Goal: Task Accomplishment & Management: Manage account settings

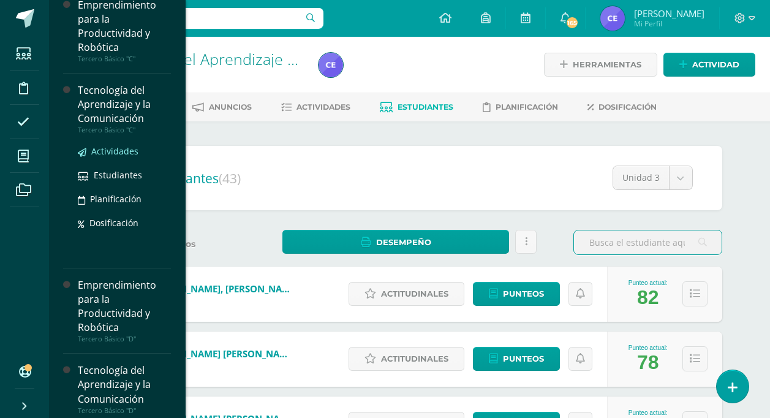
scroll to position [332, 0]
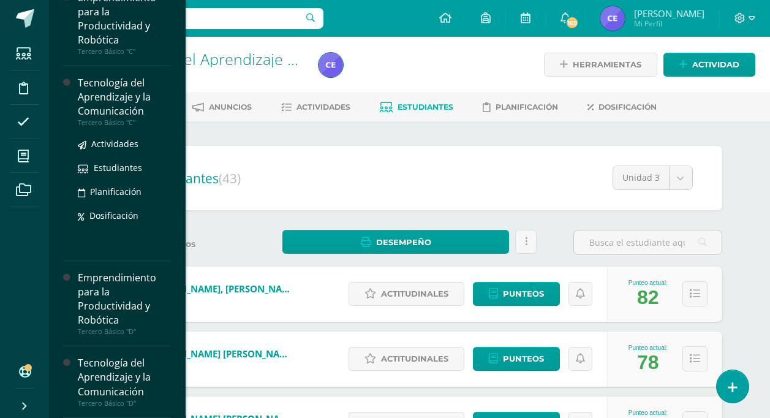
click at [103, 103] on div "Tecnología del Aprendizaje y la Comunicación" at bounding box center [124, 97] width 93 height 42
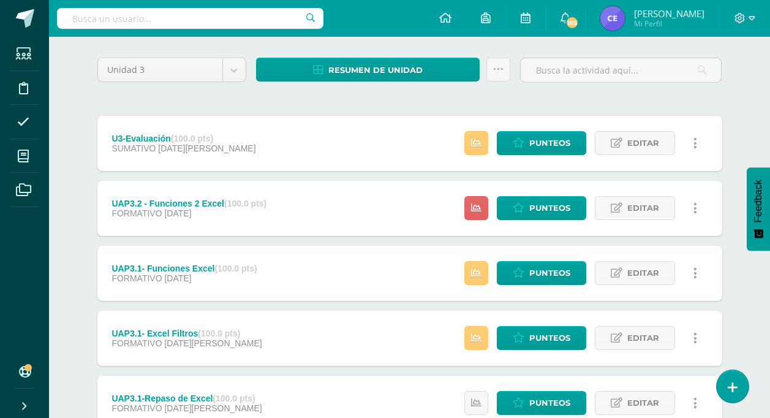
scroll to position [122, 0]
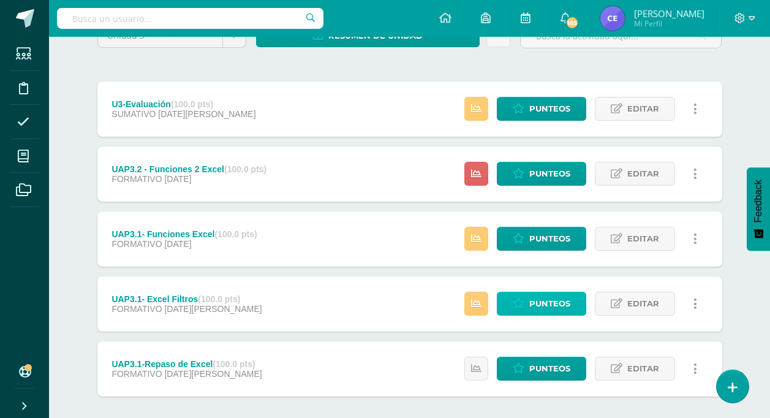
click at [546, 305] on span "Punteos" at bounding box center [549, 303] width 41 height 23
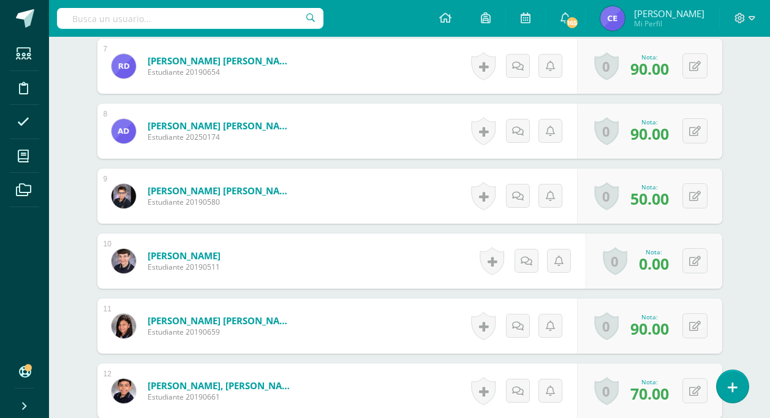
scroll to position [778, 0]
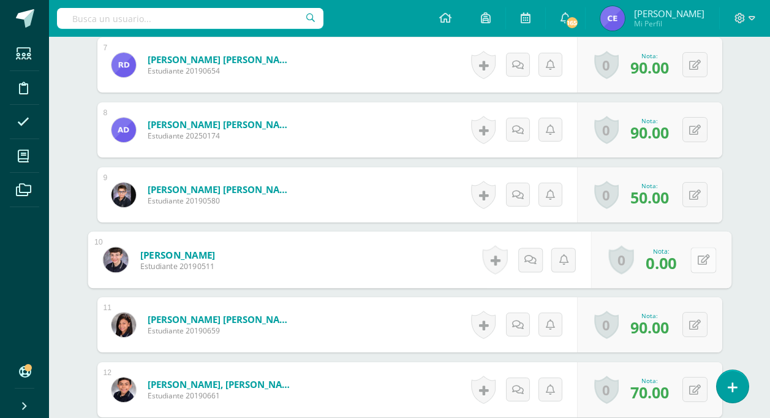
click at [689, 262] on div "0 Logros Logros obtenidos Aún no hay logros agregados Nota: 0.00" at bounding box center [660, 259] width 140 height 57
click at [702, 255] on icon at bounding box center [703, 258] width 12 height 10
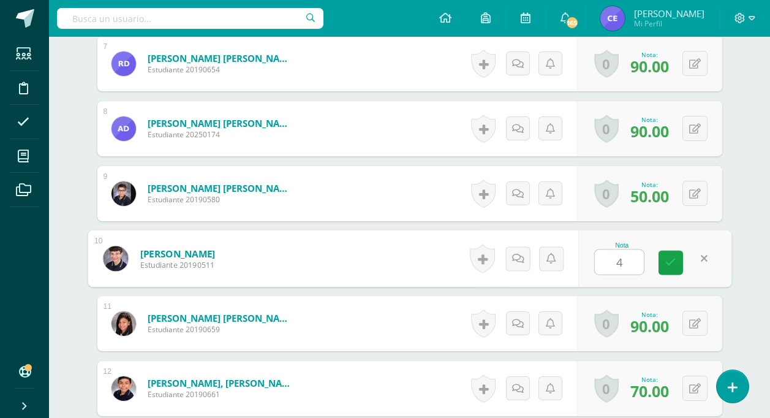
type input "40"
click at [662, 261] on link at bounding box center [670, 262] width 24 height 24
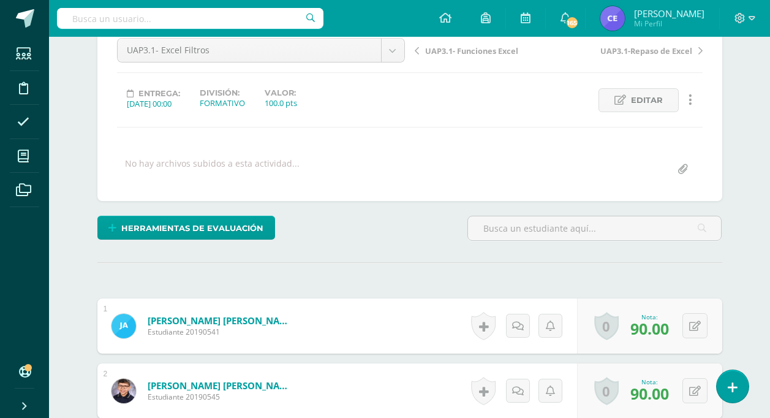
scroll to position [0, 0]
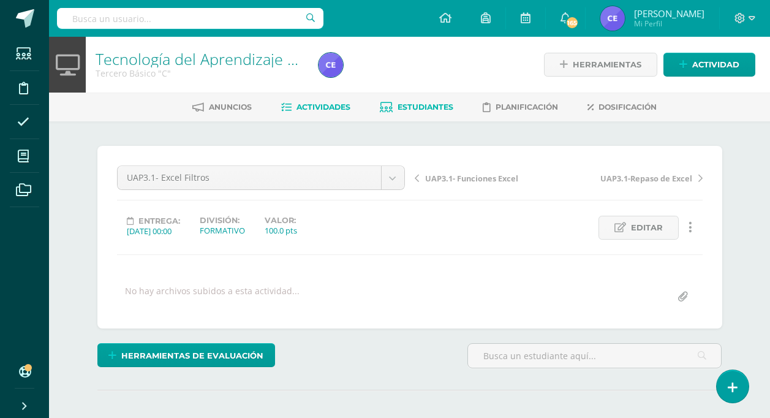
click at [410, 108] on span "Estudiantes" at bounding box center [425, 106] width 56 height 9
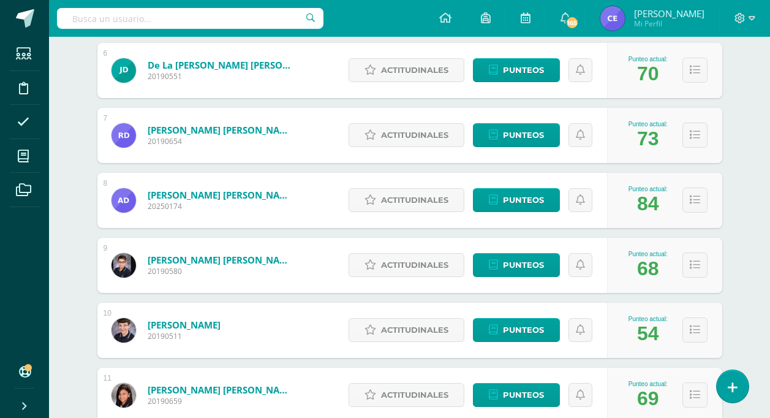
scroll to position [551, 0]
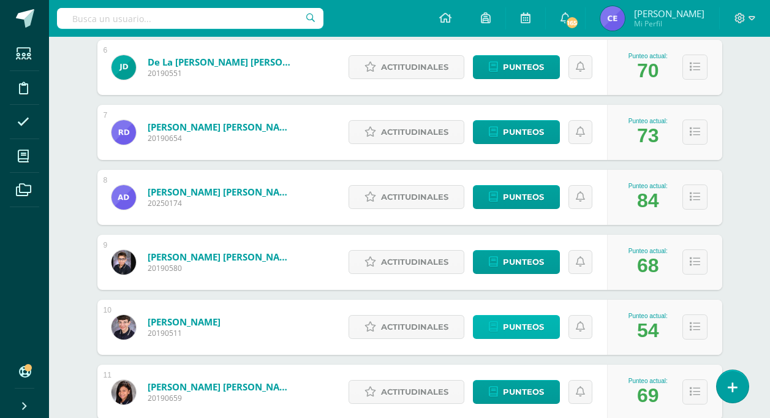
click at [509, 327] on span "Punteos" at bounding box center [523, 326] width 41 height 23
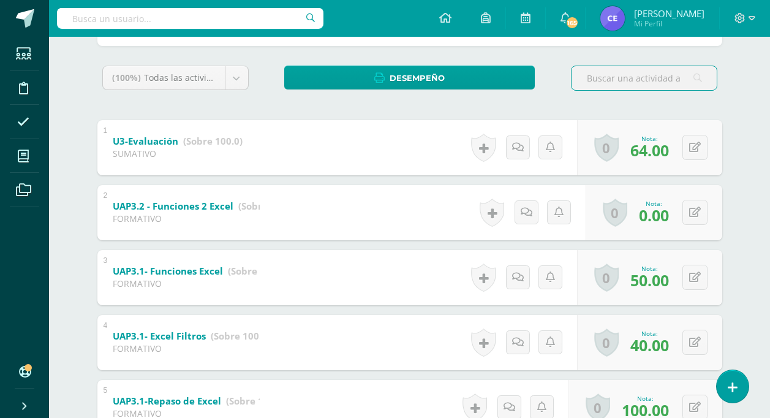
scroll to position [184, 0]
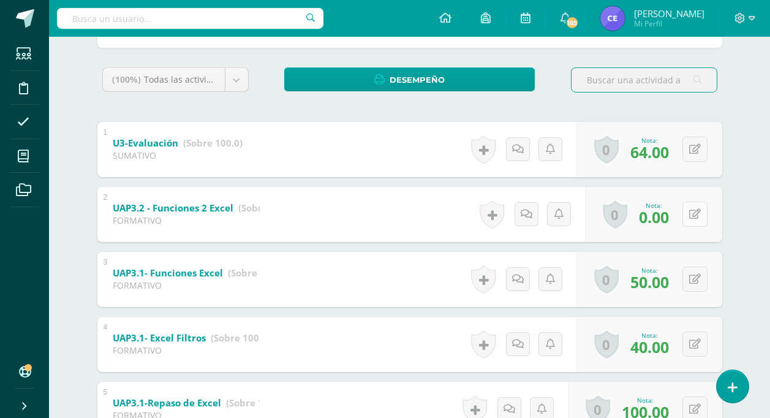
click at [698, 216] on icon at bounding box center [695, 214] width 12 height 10
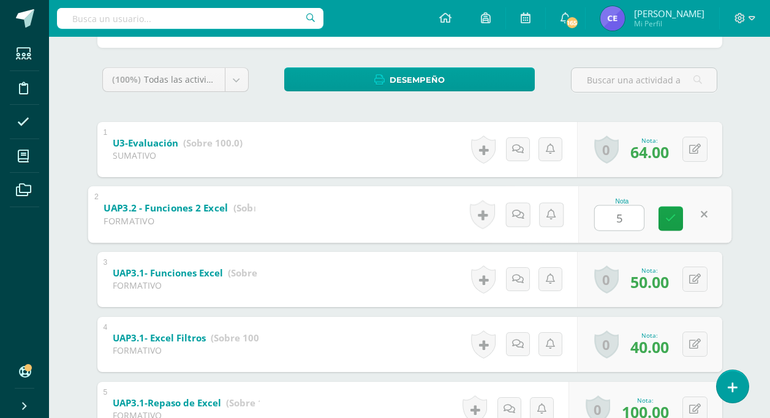
type input "50"
click at [677, 220] on link at bounding box center [670, 218] width 24 height 24
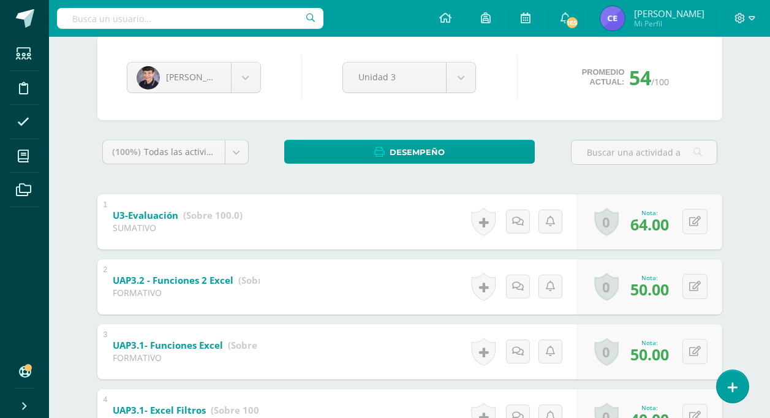
scroll to position [0, 0]
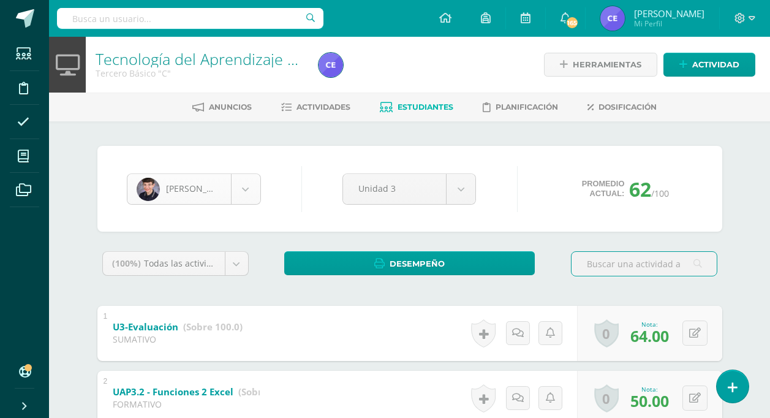
click at [245, 198] on body "Estudiantes Disciplina Asistencia Mis cursos Archivos Soporte Centro de ayuda Ú…" at bounding box center [385, 351] width 770 height 702
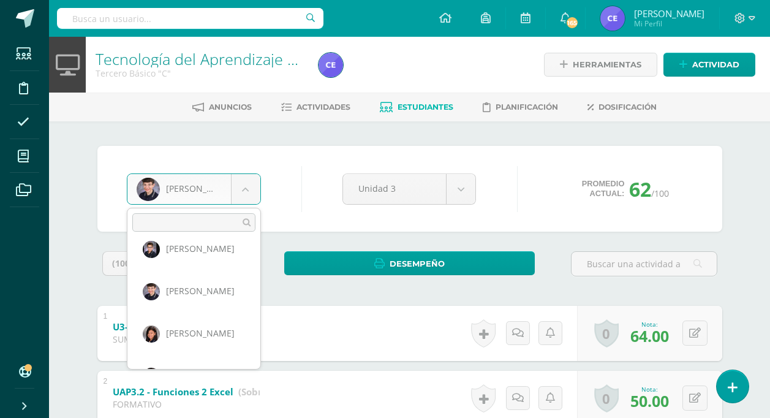
scroll to position [381, 0]
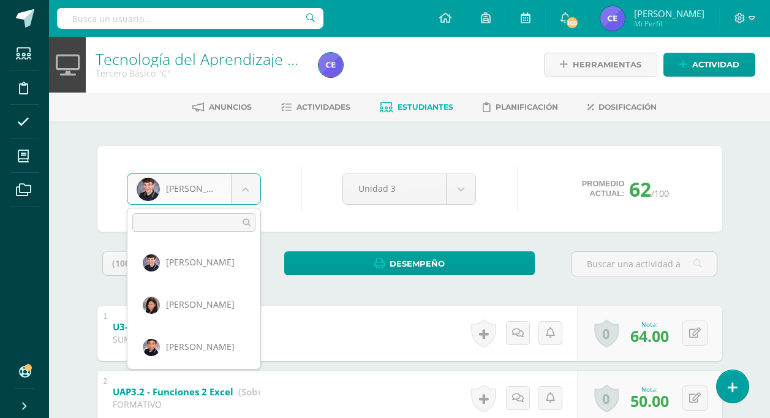
drag, startPoint x: 301, startPoint y: 184, endPoint x: 378, endPoint y: 102, distance: 112.6
click at [301, 184] on body "Estudiantes Disciplina Asistencia Mis cursos Archivos Soporte Centro de ayuda Ú…" at bounding box center [385, 351] width 770 height 702
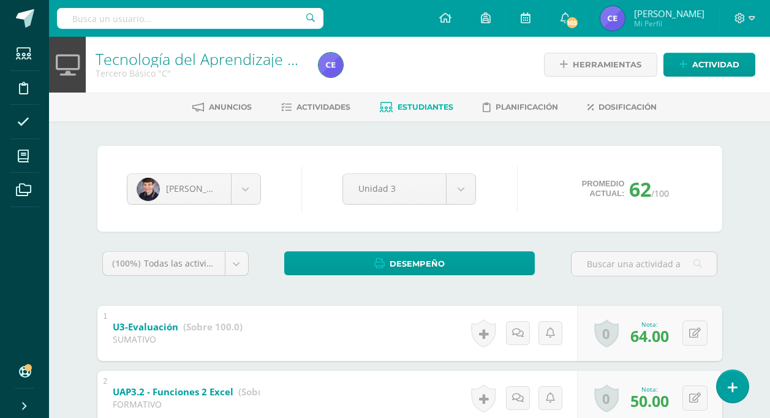
click at [244, 182] on body "Estudiantes Disciplina Asistencia Mis cursos Archivos Soporte Centro de ayuda Ú…" at bounding box center [385, 351] width 770 height 702
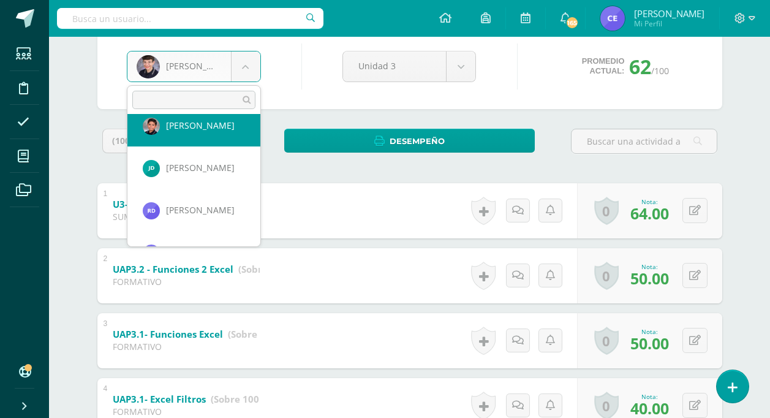
scroll to position [174, 0]
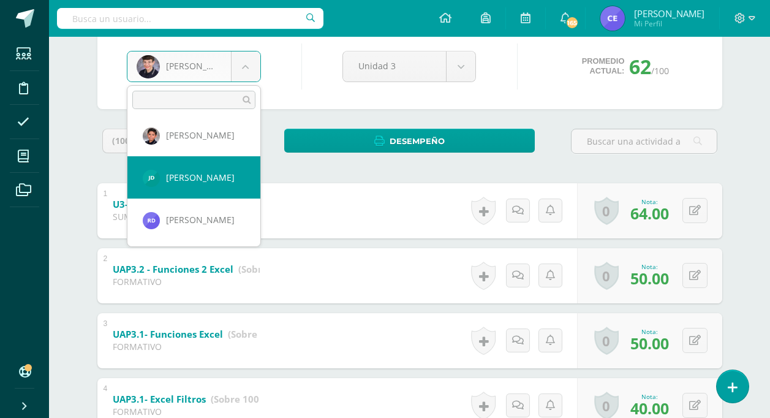
select select "2939"
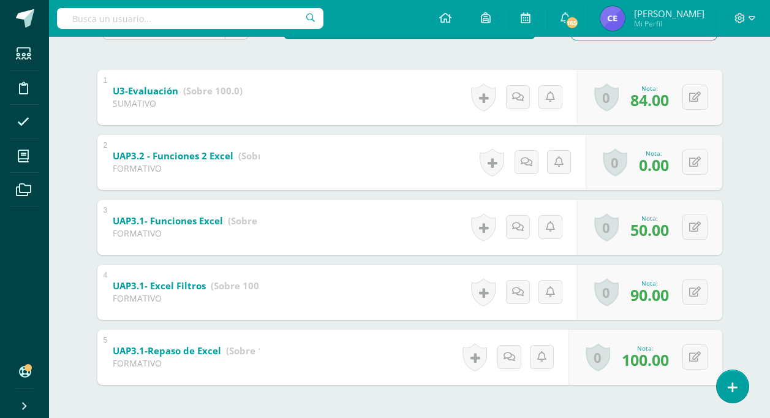
scroll to position [245, 0]
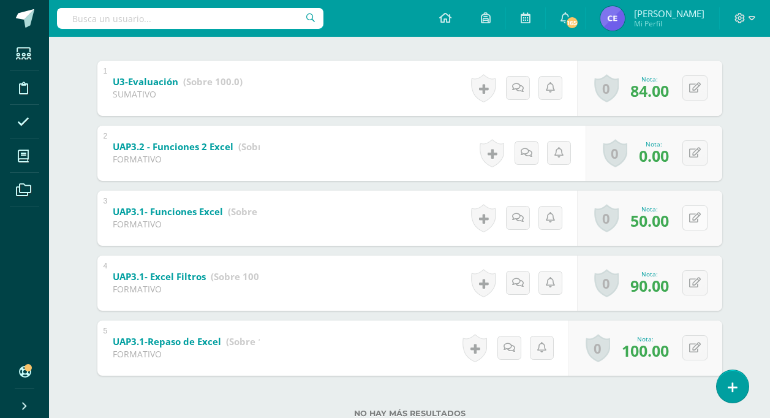
click at [695, 216] on button at bounding box center [694, 217] width 25 height 25
type input "40"
click at [669, 226] on icon at bounding box center [670, 222] width 11 height 10
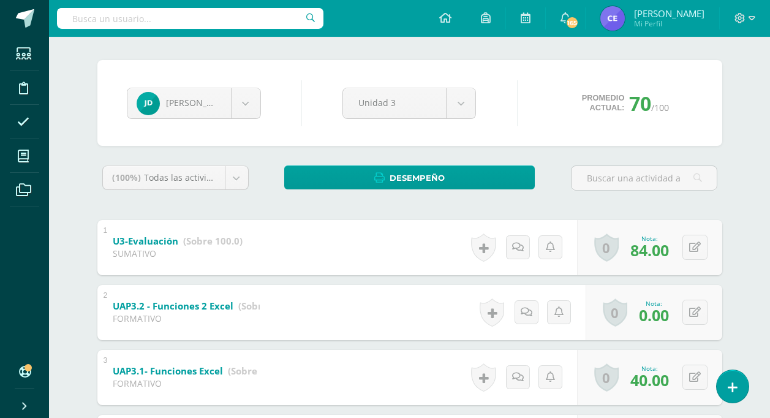
scroll to position [61, 0]
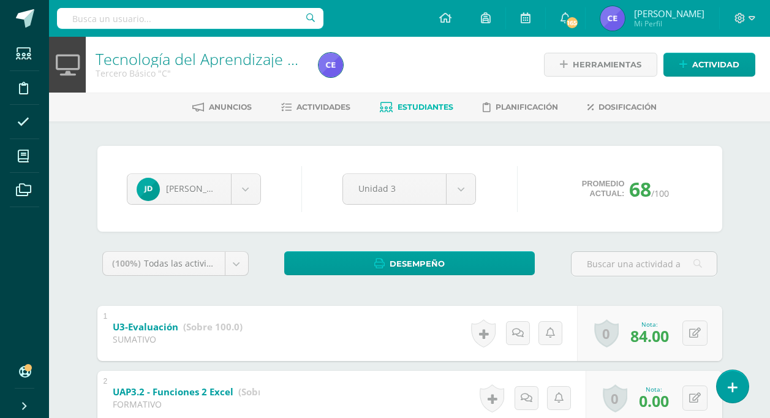
click at [419, 102] on span "Estudiantes" at bounding box center [425, 106] width 56 height 9
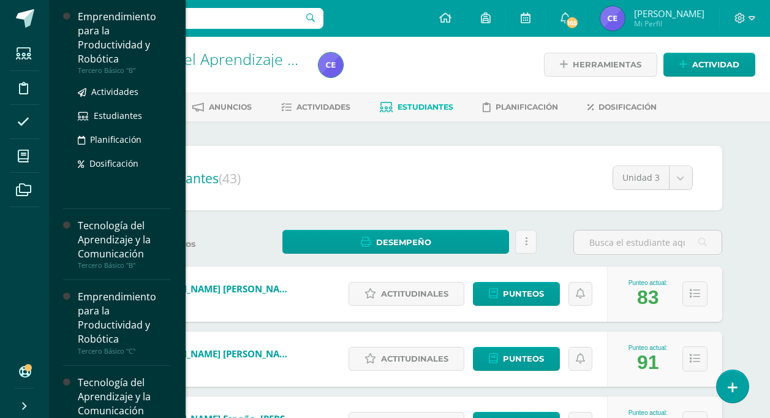
scroll to position [184, 0]
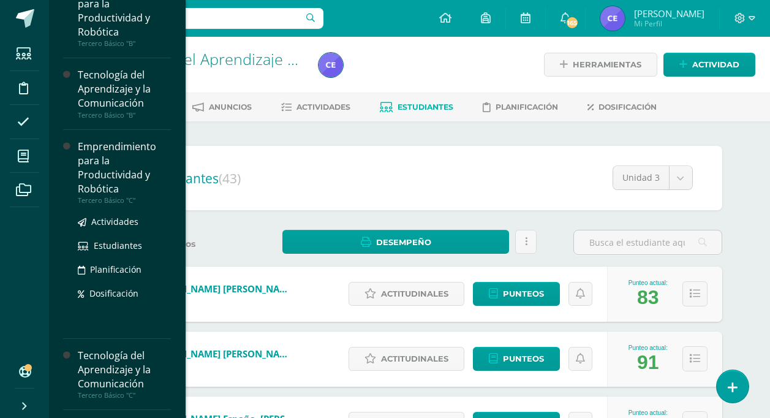
click at [105, 170] on div "Emprendimiento para la Productividad y Robótica" at bounding box center [124, 168] width 93 height 56
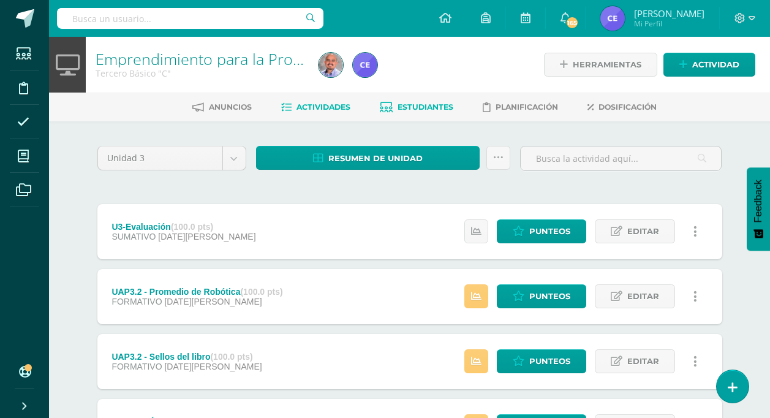
click at [426, 109] on span "Estudiantes" at bounding box center [425, 106] width 56 height 9
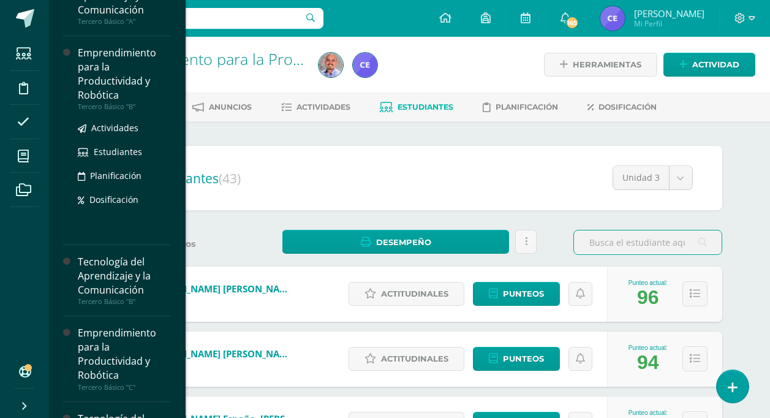
scroll to position [122, 0]
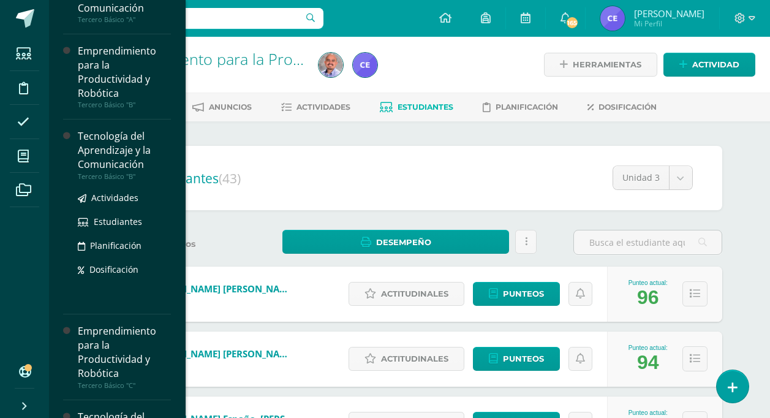
click at [100, 144] on div "Tecnología del Aprendizaje y la Comunicación" at bounding box center [124, 150] width 93 height 42
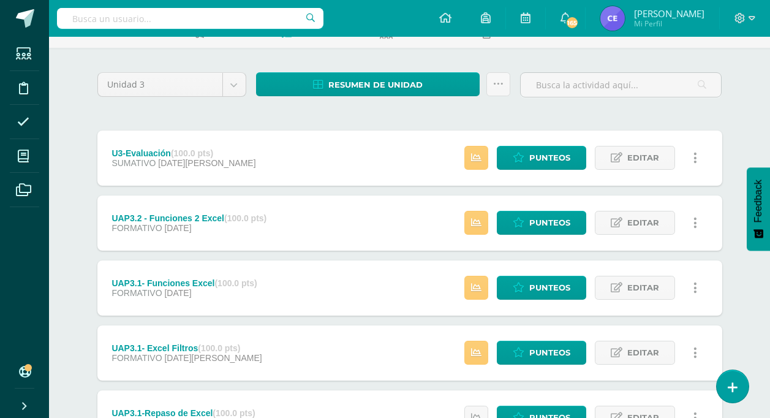
scroll to position [60, 0]
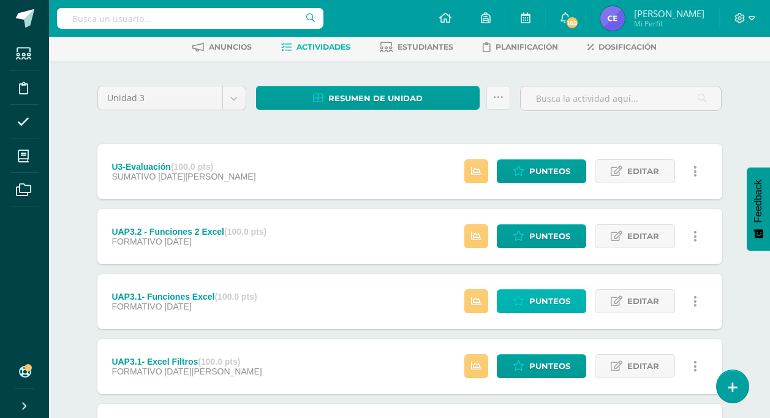
click at [552, 291] on span "Punteos" at bounding box center [549, 301] width 41 height 23
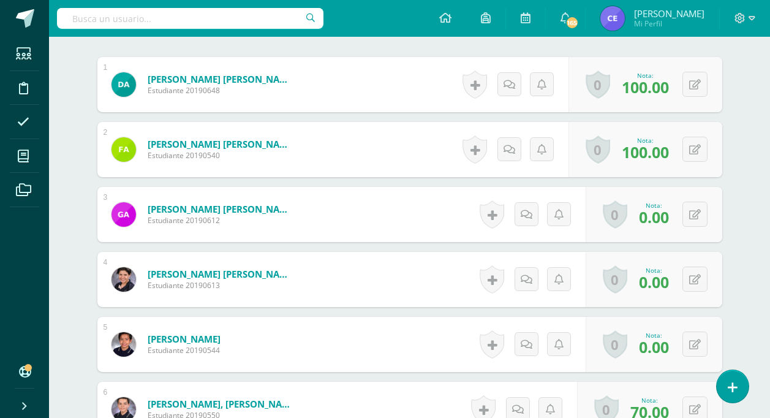
scroll to position [370, 0]
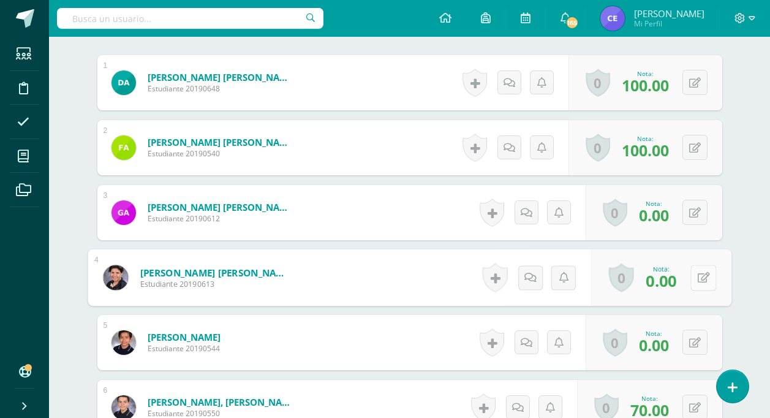
click at [703, 282] on button at bounding box center [703, 277] width 26 height 26
type input "40"
click at [665, 282] on icon at bounding box center [670, 281] width 11 height 10
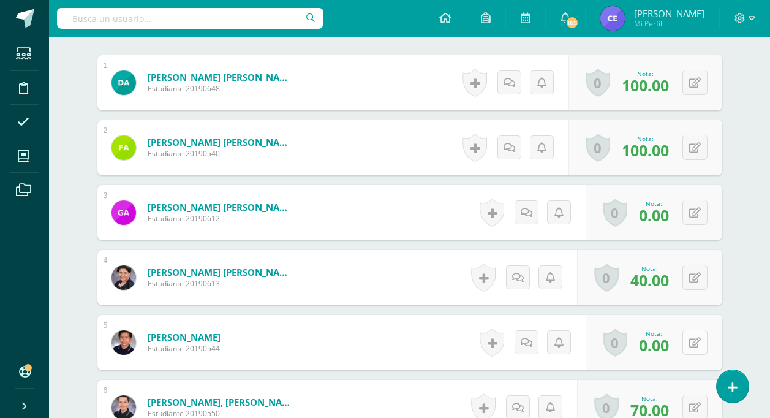
click at [700, 343] on button at bounding box center [694, 341] width 25 height 25
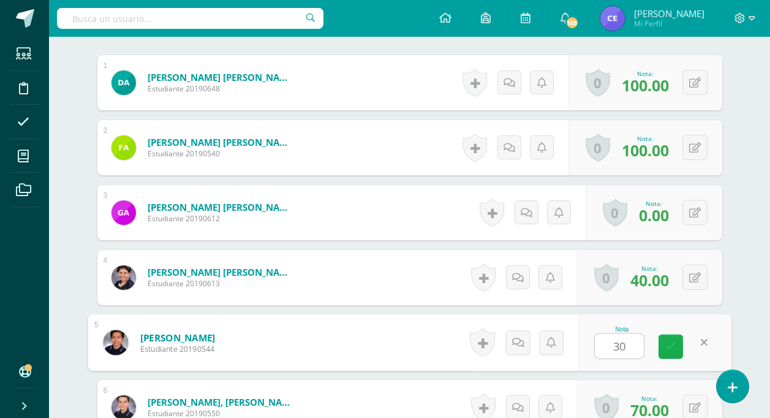
type input "3"
type input "40"
click at [666, 343] on icon at bounding box center [670, 346] width 11 height 10
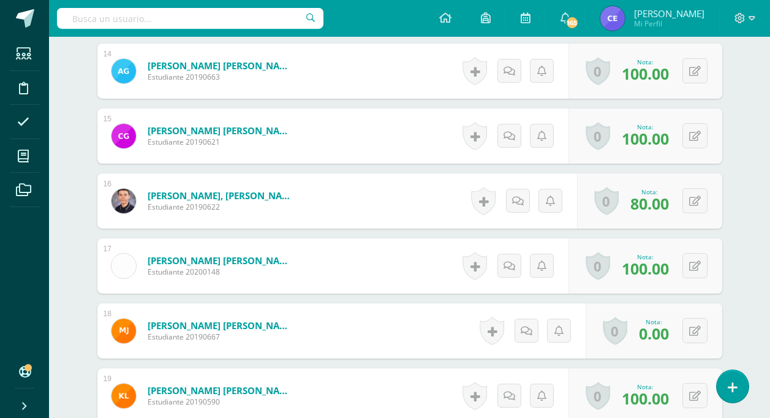
scroll to position [1228, 0]
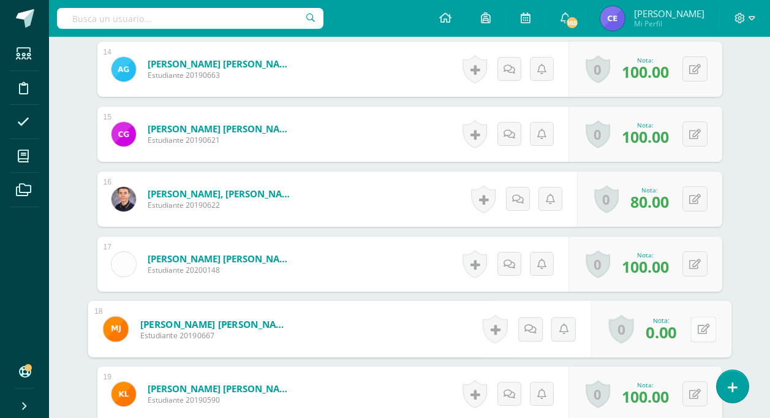
click at [693, 322] on button at bounding box center [703, 329] width 26 height 26
type input "40"
click at [665, 337] on icon at bounding box center [670, 333] width 11 height 10
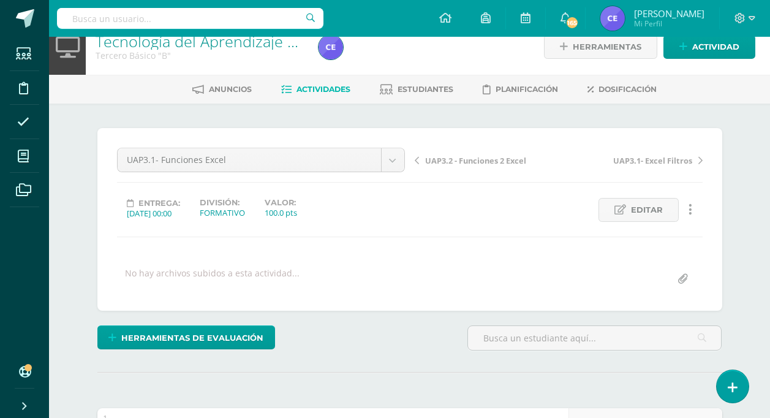
scroll to position [0, 0]
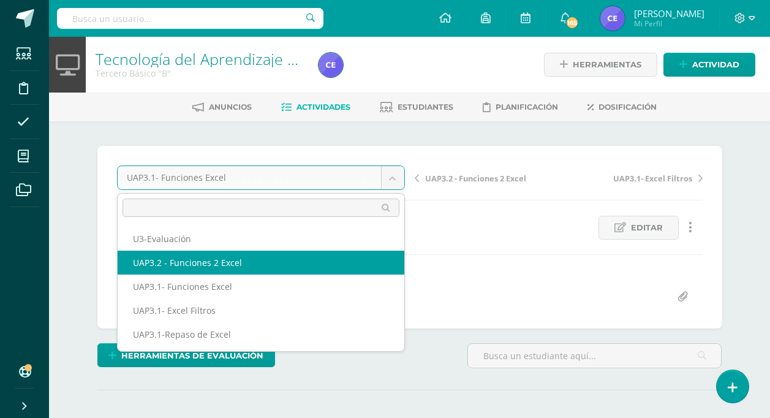
select select "/dashboard/teacher/grade-activity/224328/"
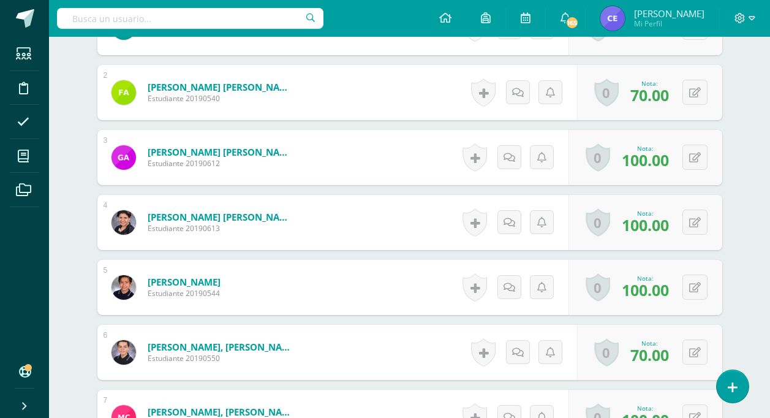
scroll to position [429, 0]
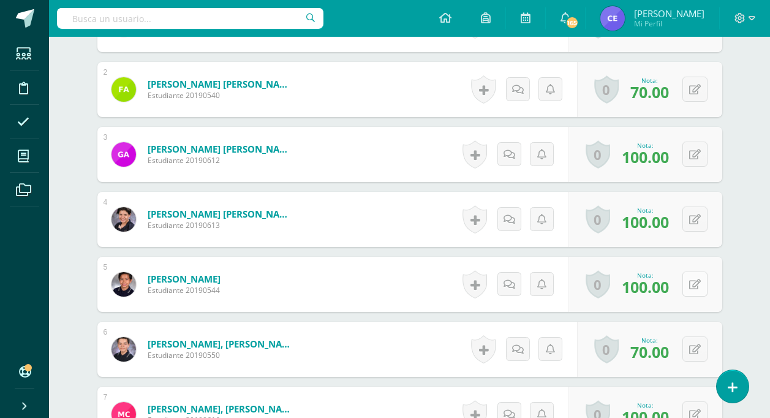
click at [696, 287] on button at bounding box center [694, 283] width 25 height 25
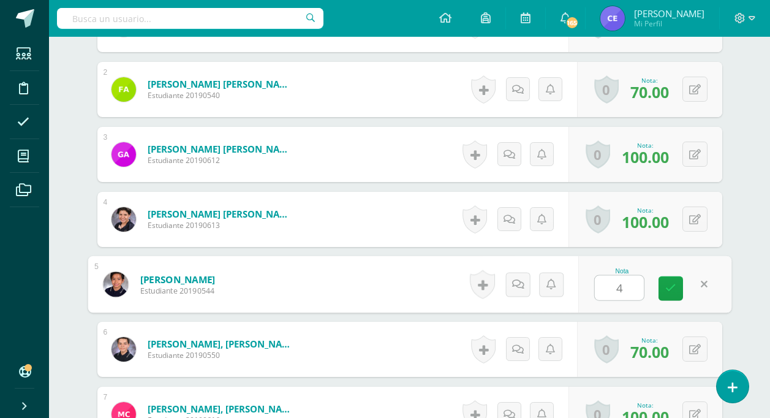
type input "40"
click at [673, 287] on icon at bounding box center [670, 288] width 11 height 10
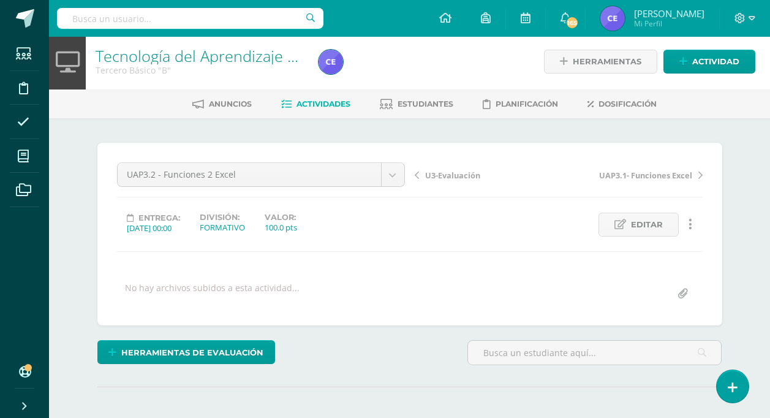
scroll to position [0, 0]
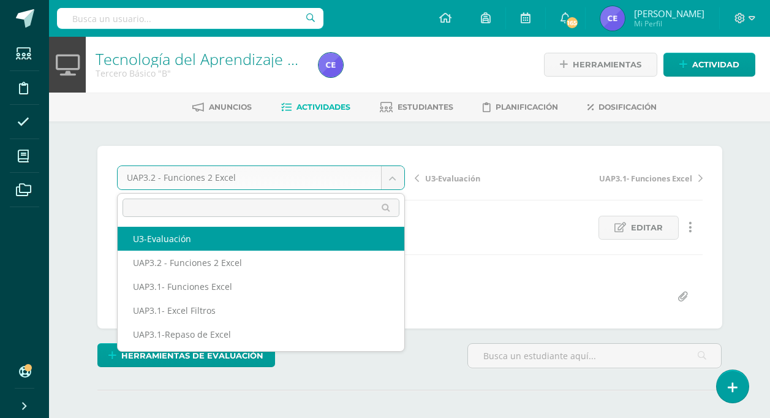
select select "/dashboard/teacher/grade-activity/224425/"
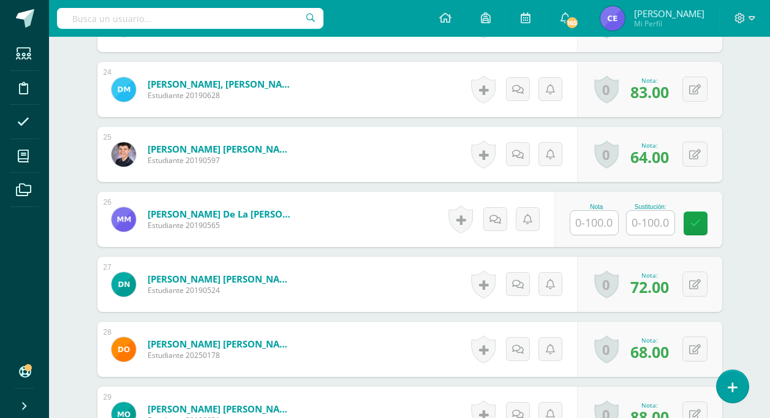
scroll to position [1906, 0]
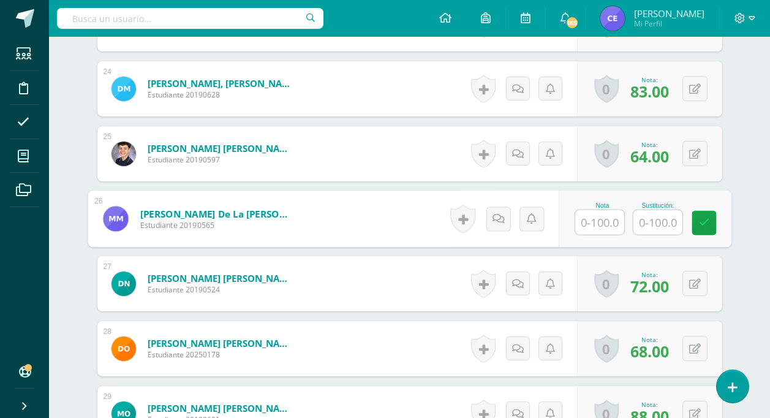
click at [605, 224] on input "text" at bounding box center [599, 222] width 49 height 24
type input "68"
click at [705, 226] on icon at bounding box center [703, 222] width 11 height 10
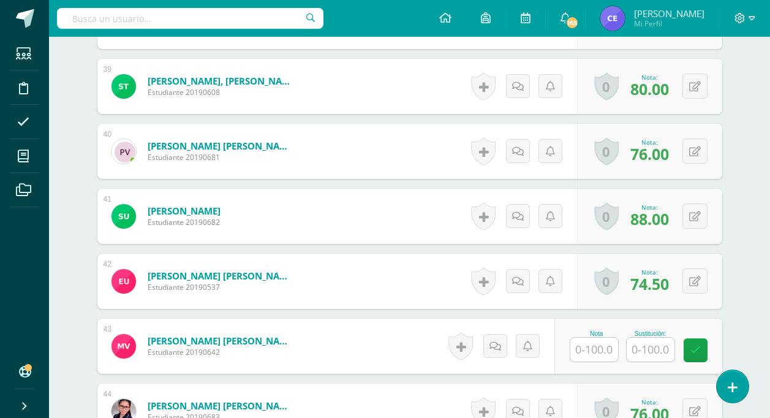
scroll to position [2885, 0]
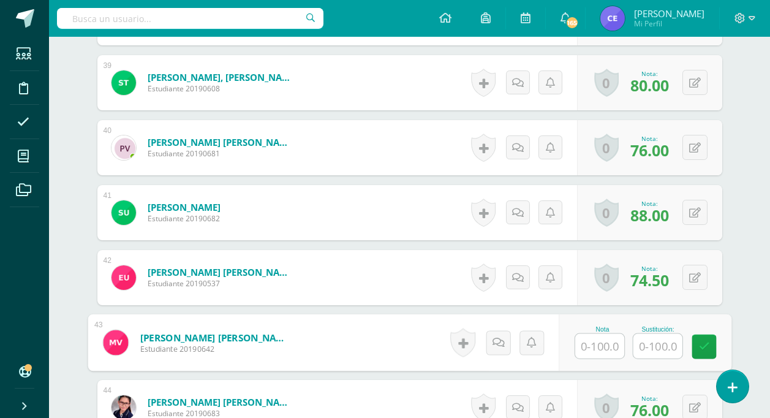
click at [595, 347] on input "text" at bounding box center [599, 346] width 49 height 24
type input "72"
click at [705, 347] on icon at bounding box center [703, 346] width 11 height 10
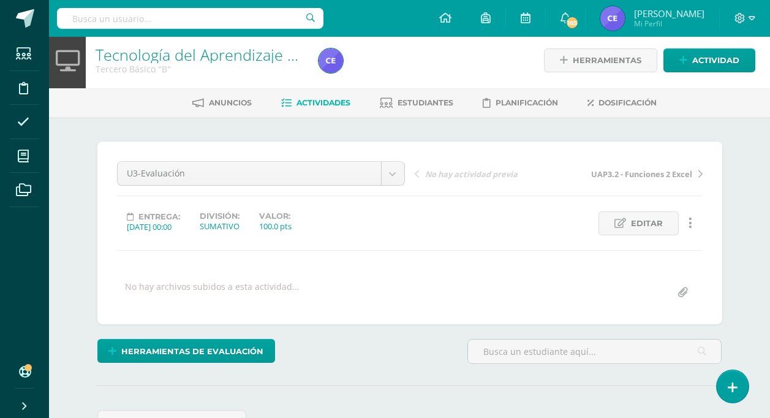
scroll to position [0, 0]
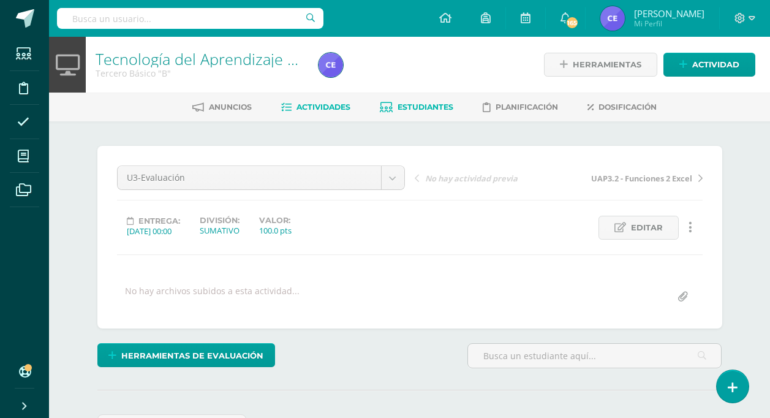
click at [422, 103] on span "Estudiantes" at bounding box center [425, 106] width 56 height 9
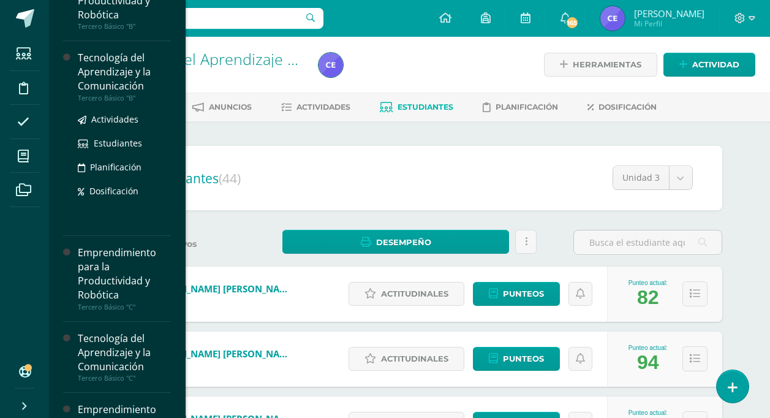
scroll to position [245, 0]
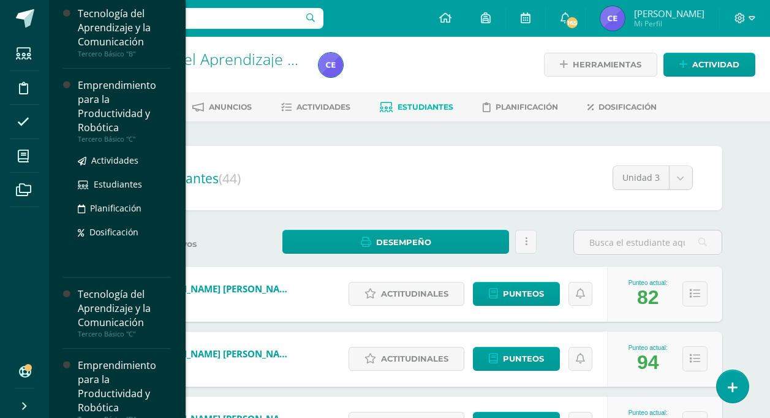
click at [102, 110] on div "Emprendimiento para la Productividad y Robótica" at bounding box center [124, 106] width 93 height 56
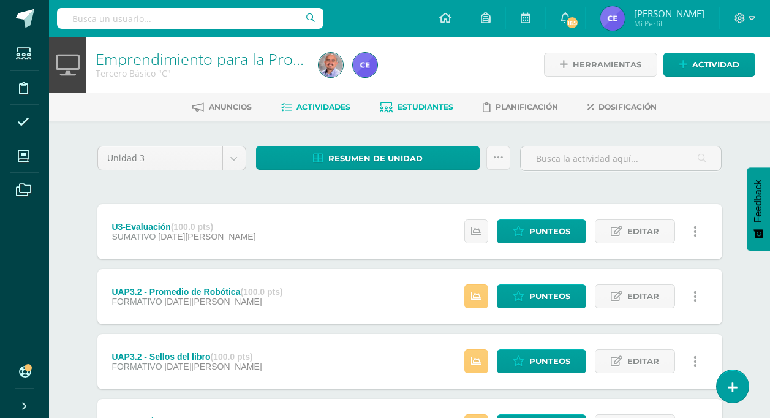
click at [428, 106] on span "Estudiantes" at bounding box center [425, 106] width 56 height 9
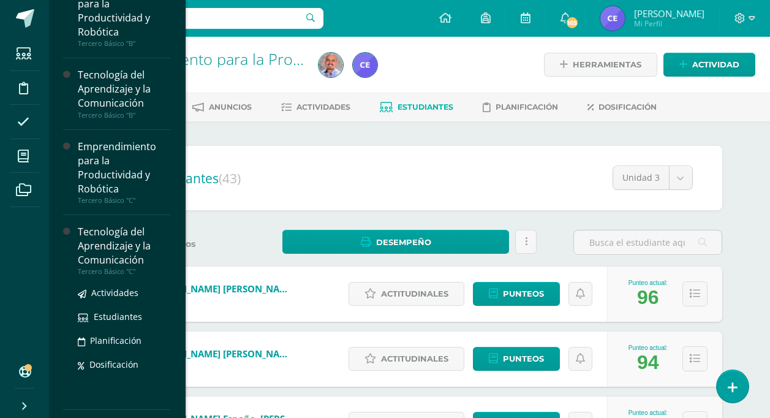
scroll to position [306, 0]
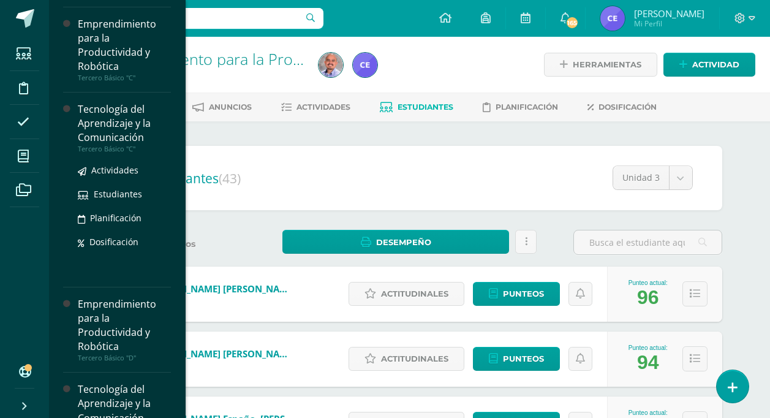
click at [120, 127] on div "Tecnología del Aprendizaje y la Comunicación" at bounding box center [124, 123] width 93 height 42
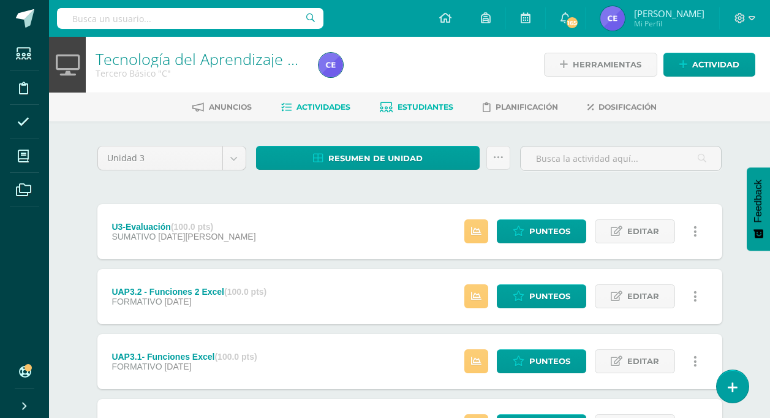
click at [406, 103] on span "Estudiantes" at bounding box center [425, 106] width 56 height 9
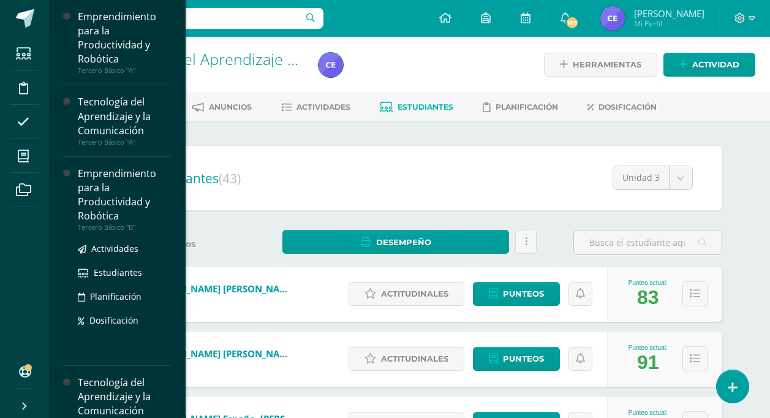
click at [102, 200] on div "Emprendimiento para la Productividad y Robótica" at bounding box center [124, 195] width 93 height 56
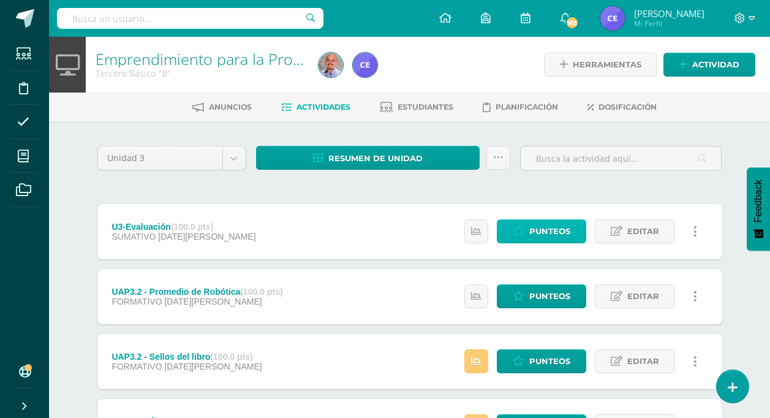
click at [531, 228] on span "Punteos" at bounding box center [549, 231] width 41 height 23
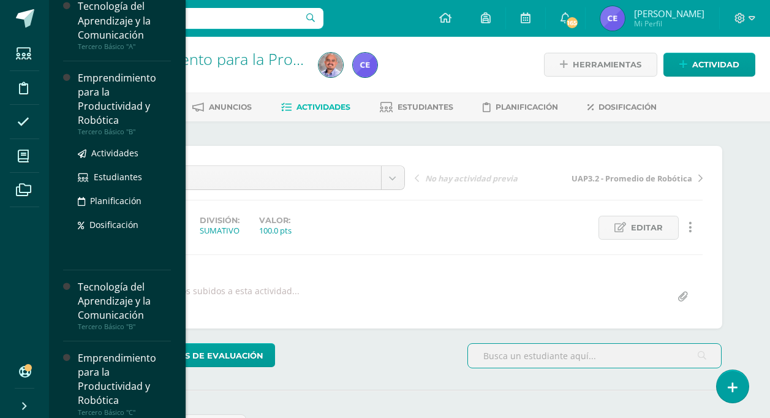
scroll to position [184, 0]
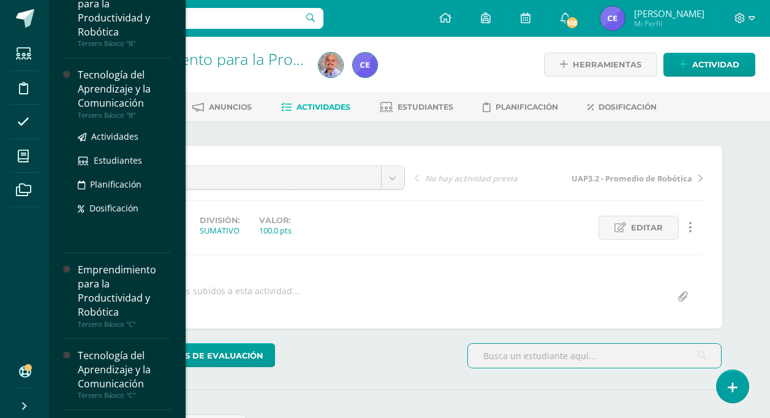
click at [108, 96] on div "Tecnología del Aprendizaje y la Comunicación" at bounding box center [124, 89] width 93 height 42
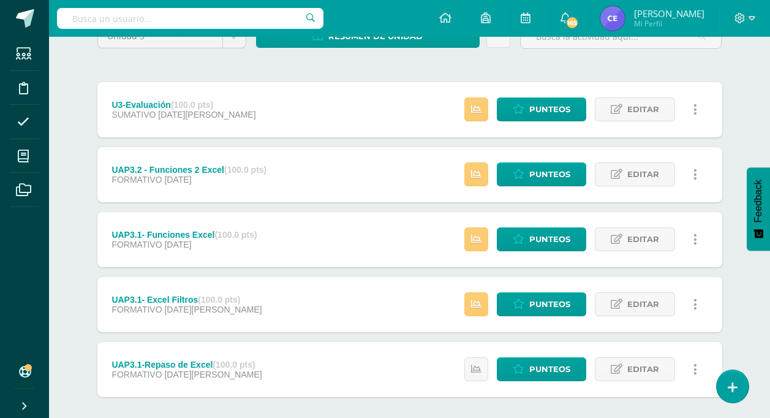
scroll to position [122, 0]
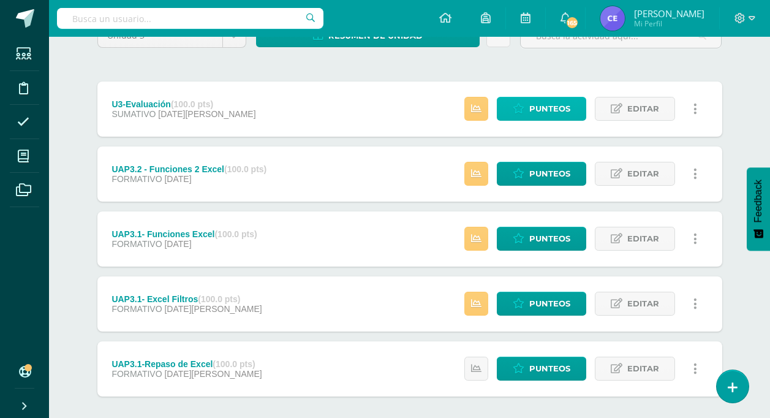
click at [527, 108] on link "Punteos" at bounding box center [541, 109] width 89 height 24
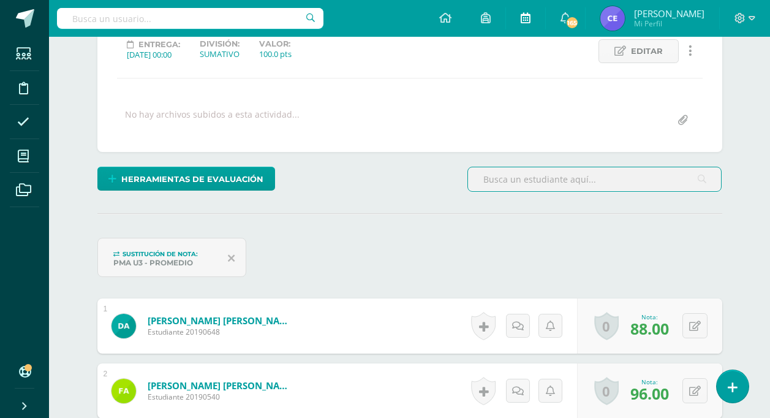
scroll to position [165, 0]
